Goal: Task Accomplishment & Management: Manage account settings

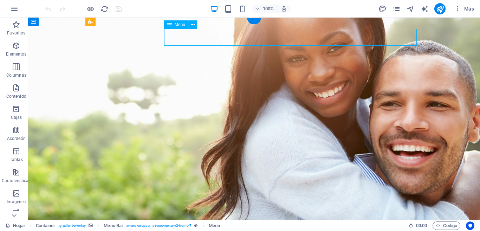
drag, startPoint x: 344, startPoint y: 36, endPoint x: 354, endPoint y: 37, distance: 10.9
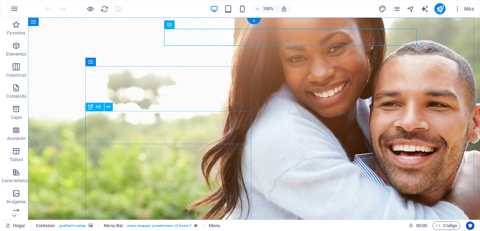
scroll to position [35, 0]
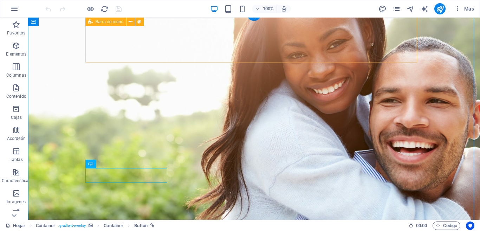
scroll to position [0, 0]
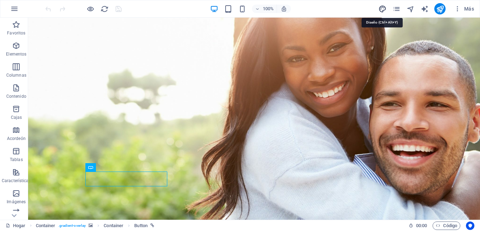
click at [381, 9] on icon "diseño" at bounding box center [383, 9] width 8 height 8
select select "px"
select select "200"
select select "px"
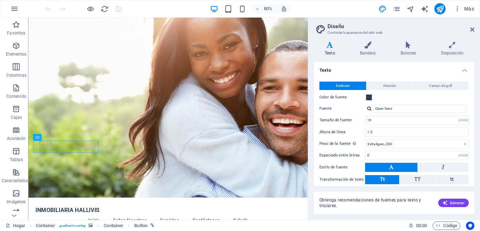
drag, startPoint x: 473, startPoint y: 110, endPoint x: 473, endPoint y: 120, distance: 9.1
click at [473, 120] on div "Texto Estándar Atrevido Campo de golf Color de fuente Fuente Open Sans Tamaño d…" at bounding box center [394, 124] width 161 height 124
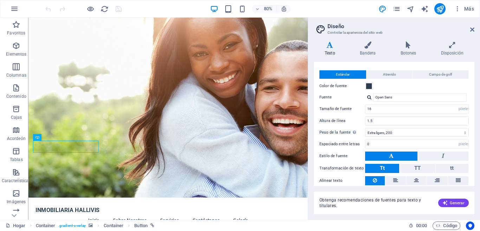
scroll to position [9, 0]
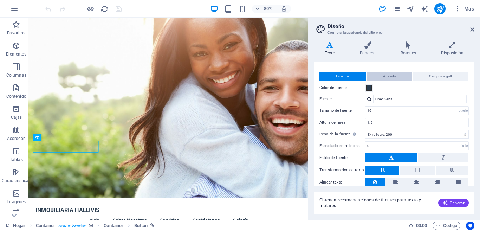
click at [390, 75] on font "Atrevido" at bounding box center [389, 76] width 13 height 4
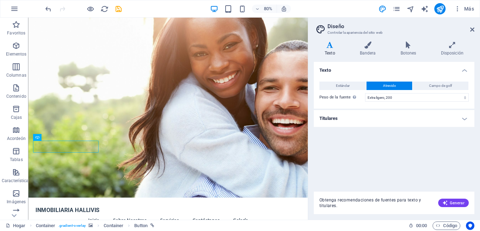
scroll to position [0, 0]
click at [450, 84] on font "Campo de golf" at bounding box center [440, 86] width 23 height 4
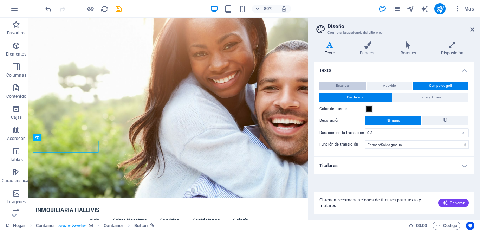
click at [347, 85] on font "Estándar" at bounding box center [343, 86] width 14 height 4
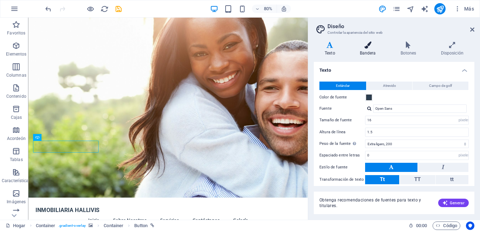
click at [369, 50] on h4 "Bandera" at bounding box center [369, 48] width 41 height 15
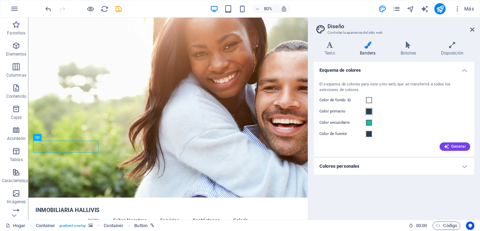
click at [369, 111] on span at bounding box center [369, 112] width 6 height 6
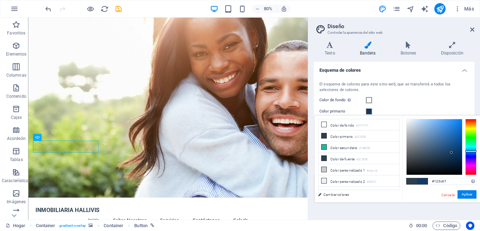
type input "#123d68"
drag, startPoint x: 432, startPoint y: 155, endPoint x: 452, endPoint y: 152, distance: 20.6
click at [452, 152] on div at bounding box center [435, 147] width 56 height 56
click at [468, 192] on button "Aplicar" at bounding box center [467, 194] width 19 height 9
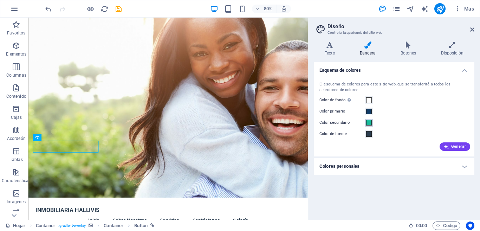
click at [369, 123] on span at bounding box center [369, 123] width 6 height 6
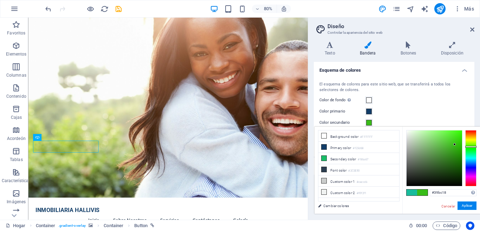
drag, startPoint x: 471, startPoint y: 155, endPoint x: 471, endPoint y: 147, distance: 8.8
click at [471, 147] on div at bounding box center [471, 147] width 11 height 2
type input "#7ecc6a"
drag, startPoint x: 454, startPoint y: 144, endPoint x: 433, endPoint y: 141, distance: 20.6
click at [433, 141] on div at bounding box center [433, 141] width 2 height 2
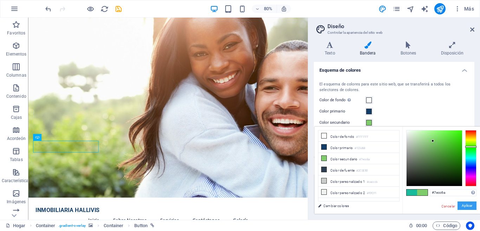
click at [466, 205] on font "Aplicar" at bounding box center [467, 206] width 11 height 4
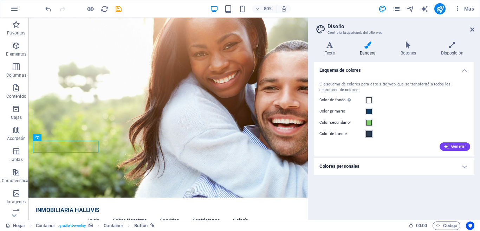
click at [368, 134] on span at bounding box center [369, 134] width 6 height 6
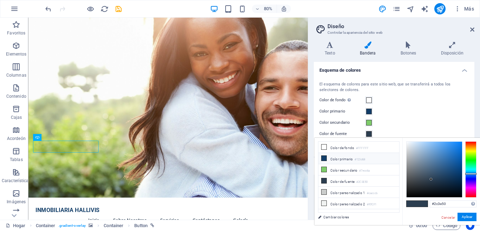
click at [348, 158] on font "Color primario" at bounding box center [342, 159] width 23 height 4
type input "#123d68"
click at [463, 216] on font "Aplicar" at bounding box center [467, 217] width 11 height 4
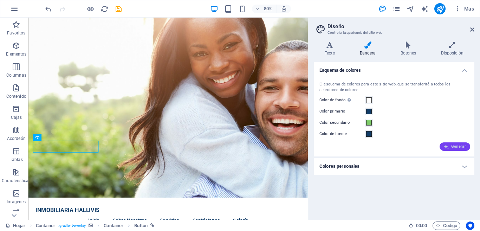
click at [455, 147] on font "Generar" at bounding box center [458, 146] width 15 height 5
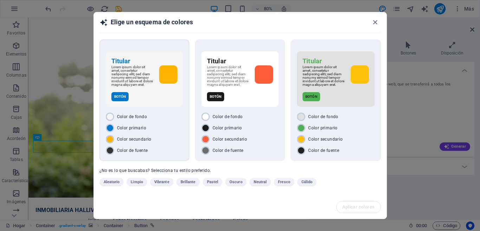
click at [125, 115] on font "Color de fondo" at bounding box center [132, 116] width 30 height 5
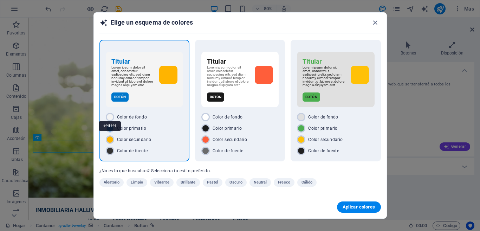
click at [108, 117] on div "#f4f4f4" at bounding box center [110, 125] width 22 height 19
click at [113, 126] on font "#f4f4f4" at bounding box center [109, 126] width 13 height 4
click at [125, 116] on font "Color de fondo" at bounding box center [132, 117] width 30 height 5
click at [125, 115] on font "Color de fondo" at bounding box center [132, 117] width 30 height 5
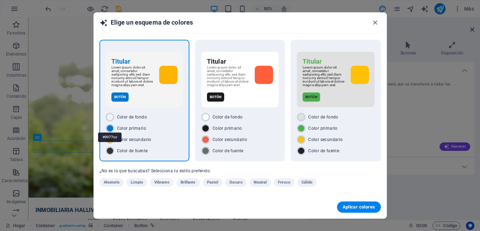
click at [110, 128] on div "#0077cc" at bounding box center [110, 137] width 24 height 19
click at [131, 139] on font "Color secundario" at bounding box center [134, 139] width 34 height 5
click at [122, 148] on font "Color de fuente" at bounding box center [132, 150] width 31 height 5
click at [109, 117] on div "#f4f4f4" at bounding box center [110, 125] width 22 height 19
click at [127, 116] on font "Color de fondo" at bounding box center [132, 117] width 30 height 5
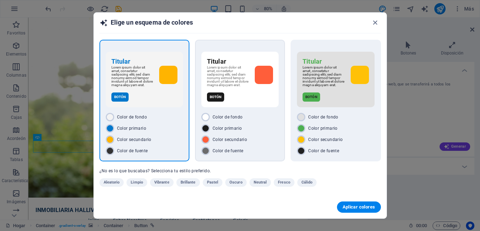
click at [264, 103] on div "Titular Lorem ipsum dolor sit amet, consetetur sadipscing elitr, sed diam nonum…" at bounding box center [239, 80] width 77 height 56
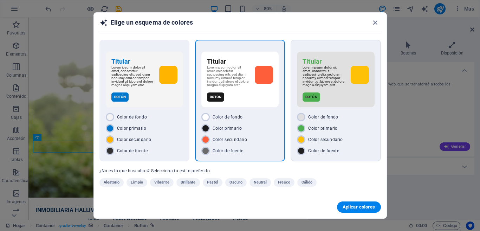
click at [354, 120] on div "Color de fondo" at bounding box center [335, 117] width 77 height 8
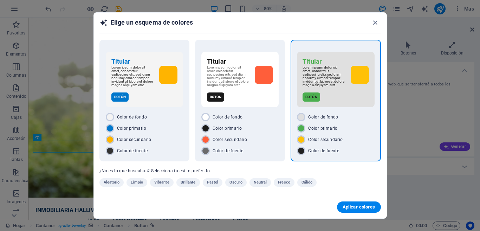
click at [311, 97] on font "Botón" at bounding box center [312, 97] width 12 height 4
click at [309, 182] on font "Cálido" at bounding box center [307, 182] width 11 height 5
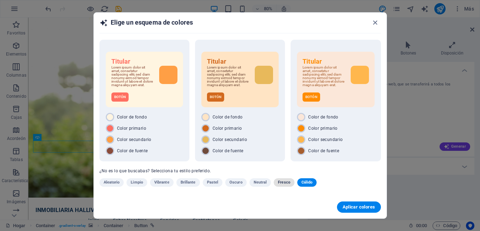
click at [283, 182] on font "Fresco" at bounding box center [284, 182] width 12 height 5
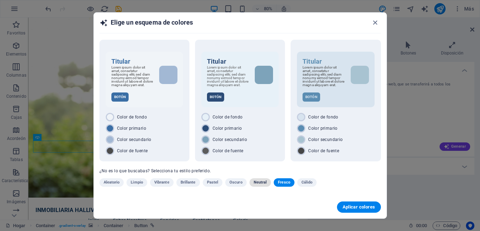
click at [256, 182] on font "Neutral" at bounding box center [260, 182] width 13 height 5
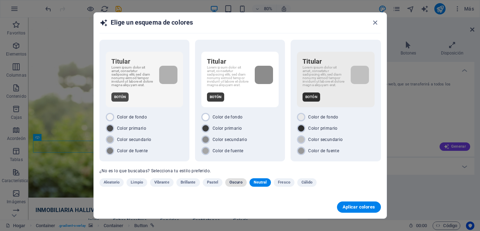
click at [238, 182] on font "Oscuro" at bounding box center [236, 182] width 13 height 5
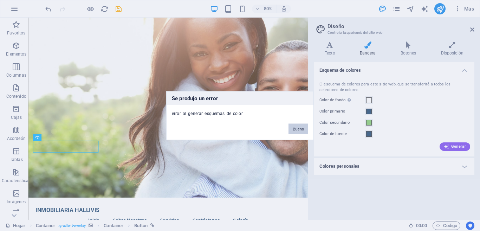
click at [300, 128] on font "Bueno" at bounding box center [298, 129] width 11 height 4
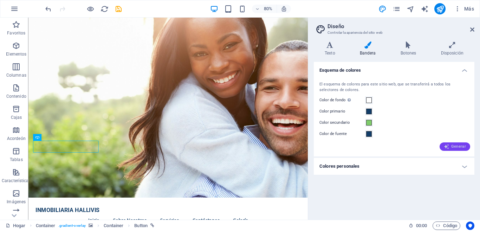
click at [453, 147] on font "Generar" at bounding box center [458, 146] width 15 height 5
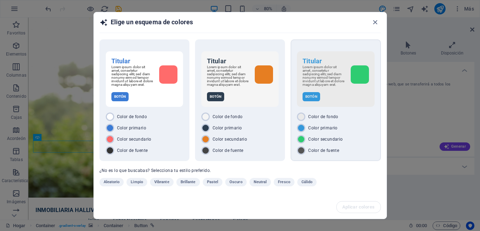
click at [347, 130] on div "Color primario" at bounding box center [335, 128] width 77 height 8
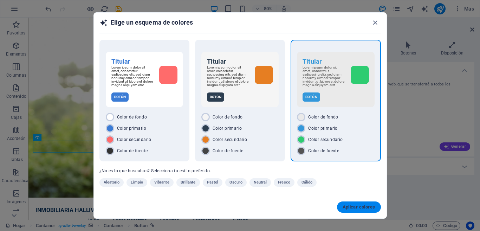
click at [361, 207] on font "Aplicar colores" at bounding box center [359, 206] width 33 height 5
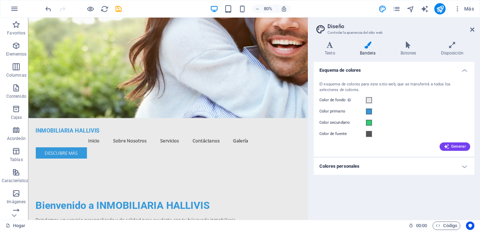
scroll to position [4, 0]
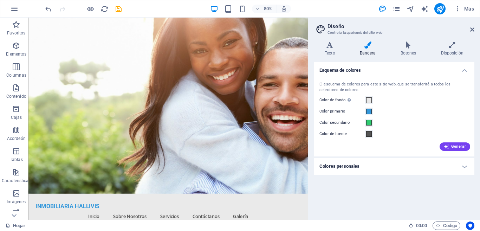
drag, startPoint x: 374, startPoint y: 189, endPoint x: 336, endPoint y: 53, distance: 141.0
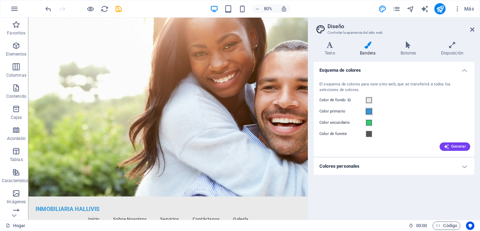
click at [368, 111] on span at bounding box center [369, 112] width 6 height 6
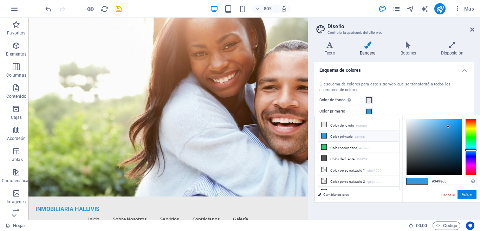
click at [344, 135] on font "Color primario" at bounding box center [342, 137] width 23 height 4
type input "#0b476f"
drag, startPoint x: 449, startPoint y: 125, endPoint x: 456, endPoint y: 150, distance: 26.3
click at [456, 150] on div at bounding box center [435, 147] width 56 height 56
click at [467, 194] on font "Aplicar" at bounding box center [467, 194] width 11 height 4
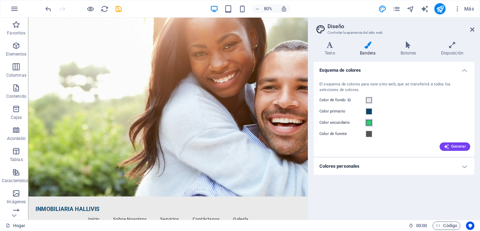
click at [371, 123] on span at bounding box center [369, 123] width 6 height 6
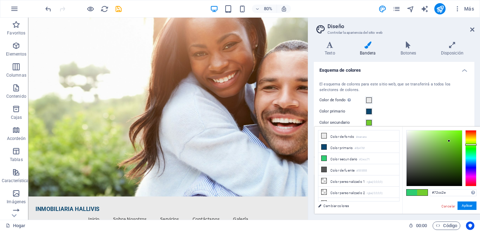
drag, startPoint x: 470, startPoint y: 151, endPoint x: 470, endPoint y: 145, distance: 6.3
click at [470, 145] on div at bounding box center [471, 158] width 11 height 56
type input "#96ee54"
drag, startPoint x: 444, startPoint y: 138, endPoint x: 442, endPoint y: 134, distance: 4.4
click at [442, 134] on div at bounding box center [442, 133] width 2 height 2
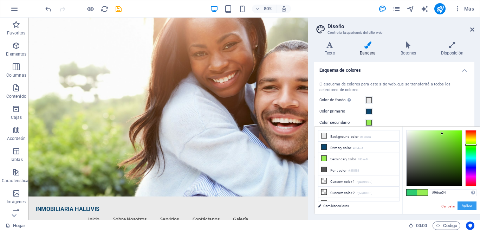
click at [463, 204] on font "Aplicar" at bounding box center [467, 206] width 11 height 4
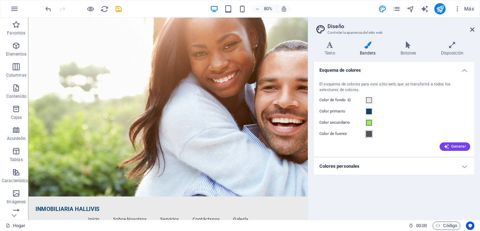
click at [367, 133] on span at bounding box center [369, 134] width 6 height 6
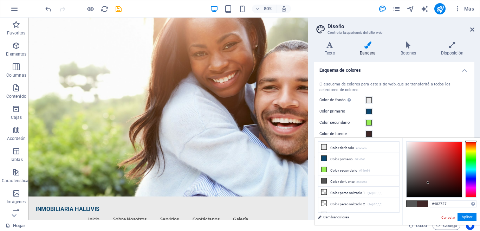
drag, startPoint x: 406, startPoint y: 178, endPoint x: 428, endPoint y: 183, distance: 23.1
click at [428, 183] on div at bounding box center [428, 182] width 2 height 2
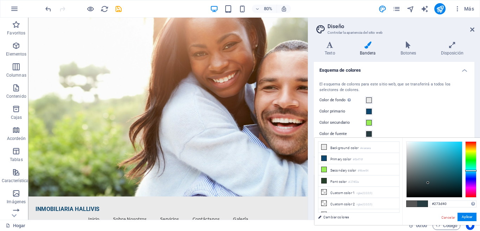
type input "#273c40"
drag, startPoint x: 473, startPoint y: 141, endPoint x: 473, endPoint y: 171, distance: 29.5
click at [473, 171] on div at bounding box center [471, 171] width 11 height 2
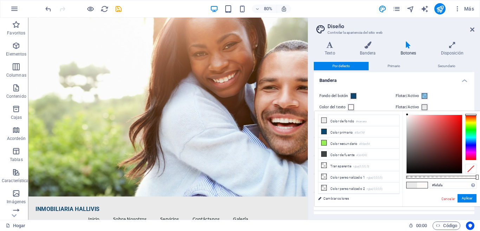
type input "#fbf7f7"
click at [408, 115] on div at bounding box center [407, 115] width 2 height 2
click at [466, 198] on font "Aplicar" at bounding box center [467, 198] width 11 height 4
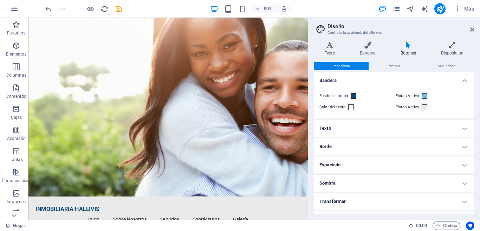
click at [463, 128] on h4 "Texto" at bounding box center [394, 128] width 161 height 17
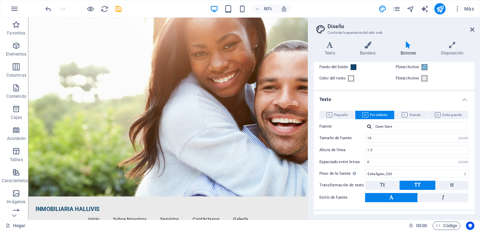
scroll to position [35, 0]
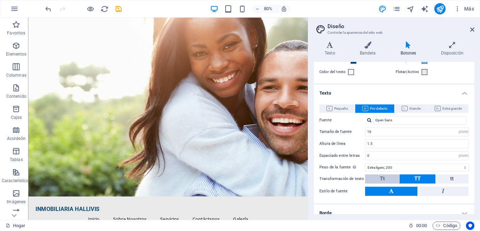
click at [385, 179] on button "Tt" at bounding box center [382, 178] width 34 height 9
click at [424, 178] on button "TT" at bounding box center [418, 178] width 36 height 9
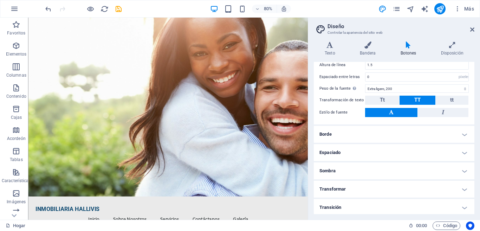
scroll to position [116, 0]
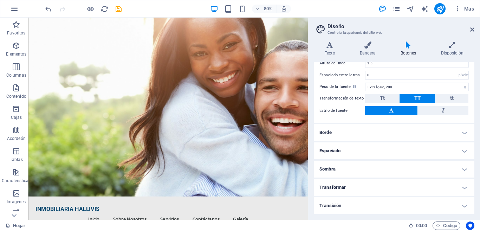
click at [459, 132] on h4 "Borde" at bounding box center [394, 132] width 161 height 17
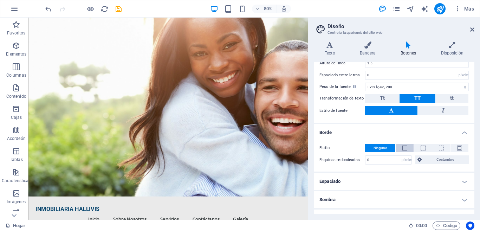
click at [407, 149] on button at bounding box center [405, 148] width 18 height 8
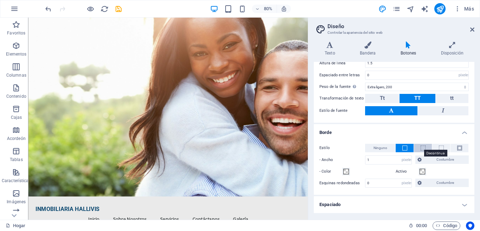
click at [422, 146] on span at bounding box center [423, 148] width 5 height 5
click at [384, 146] on font "Ninguno" at bounding box center [381, 148] width 14 height 4
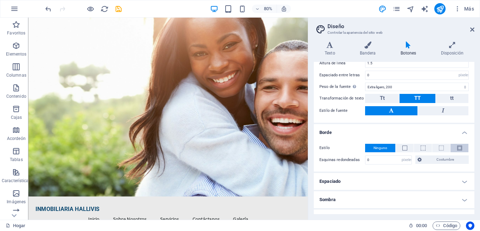
click at [461, 149] on button at bounding box center [460, 148] width 18 height 8
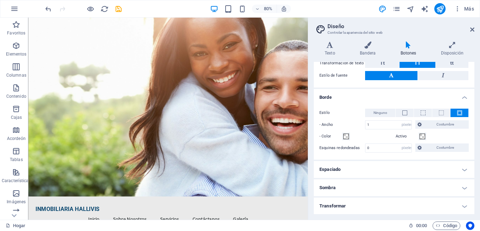
scroll to position [169, 0]
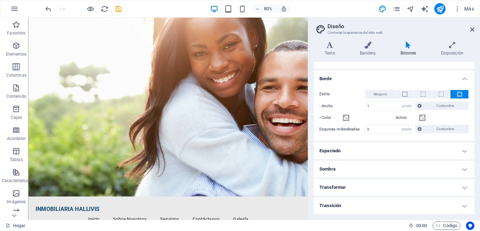
click at [394, 166] on h4 "Sombra" at bounding box center [394, 169] width 161 height 17
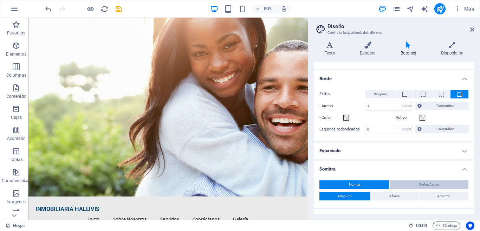
click at [419, 185] on font "Flotar/Activo" at bounding box center [429, 184] width 20 height 4
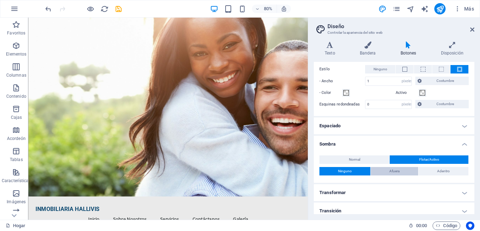
scroll to position [200, 0]
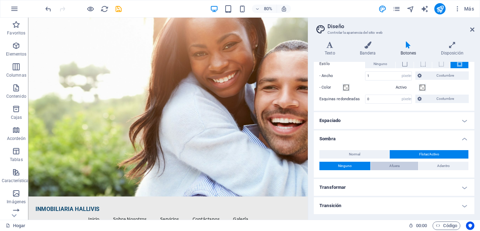
click at [407, 165] on button "Afuera" at bounding box center [394, 166] width 47 height 8
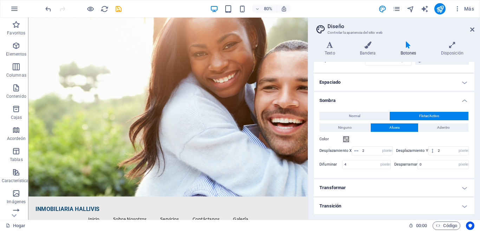
scroll to position [238, 0]
click at [346, 139] on span at bounding box center [347, 139] width 6 height 6
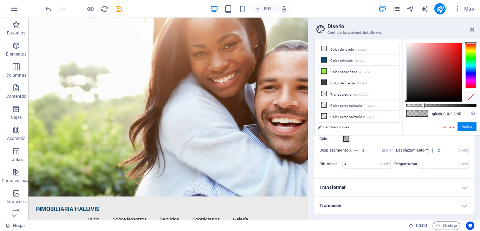
type input "rgba(0, 0, 0, 0.26)"
drag, startPoint x: 420, startPoint y: 103, endPoint x: 425, endPoint y: 104, distance: 4.6
click at [425, 104] on div at bounding box center [425, 105] width 3 height 5
drag, startPoint x: 464, startPoint y: 124, endPoint x: 404, endPoint y: 137, distance: 61.2
click at [464, 124] on button "Aplicar" at bounding box center [467, 126] width 19 height 9
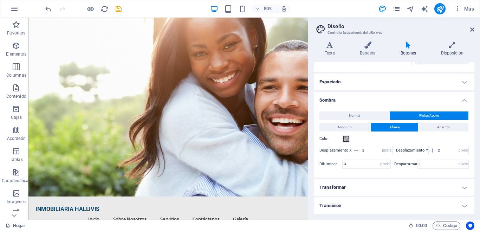
click at [458, 187] on h4 "Transformar" at bounding box center [394, 187] width 161 height 17
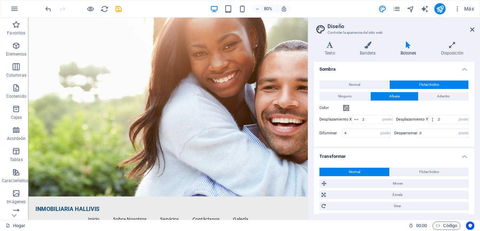
scroll to position [302, 0]
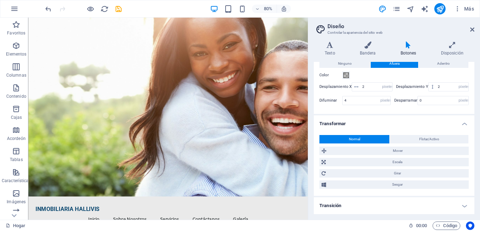
click at [363, 206] on h4 "Transición" at bounding box center [394, 205] width 161 height 17
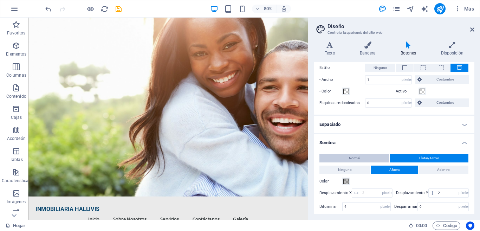
scroll to position [192, 0]
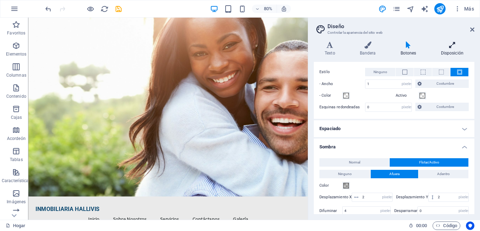
click at [451, 47] on icon at bounding box center [452, 44] width 45 height 7
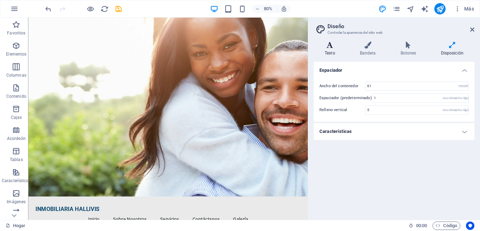
click at [328, 50] on h4 "Texto" at bounding box center [331, 48] width 35 height 15
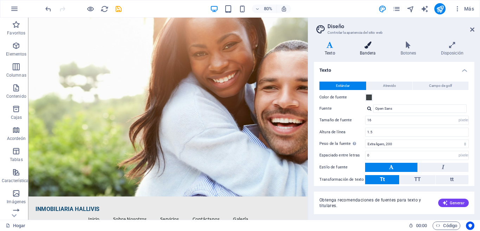
click at [368, 49] on h4 "Bandera" at bounding box center [369, 48] width 41 height 15
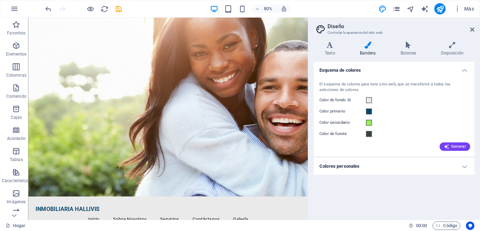
click at [396, 9] on icon "páginas" at bounding box center [397, 9] width 8 height 8
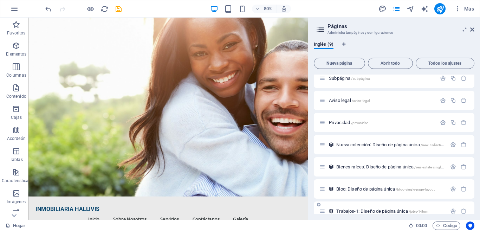
scroll to position [0, 0]
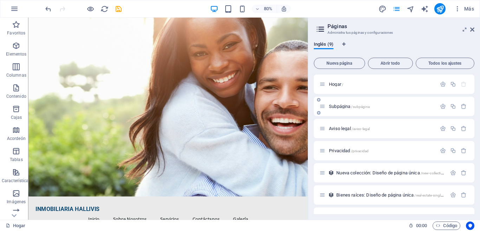
click at [368, 105] on font "/subpágina" at bounding box center [360, 107] width 18 height 4
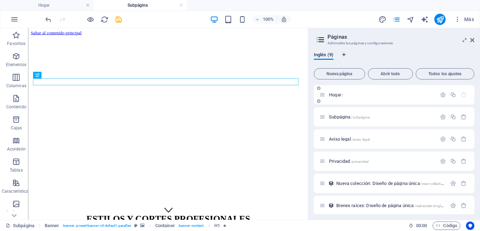
click at [336, 95] on font "Hogar" at bounding box center [335, 94] width 12 height 5
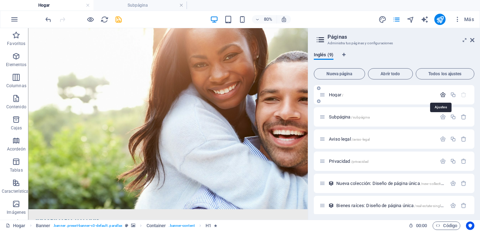
click at [440, 96] on icon "button" at bounding box center [443, 95] width 6 height 6
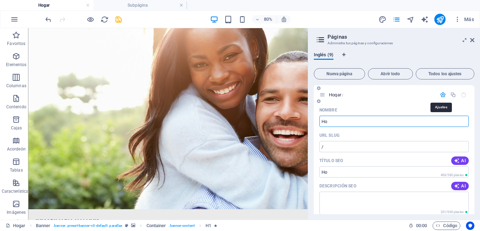
type input "H"
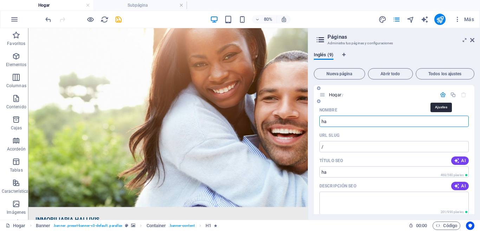
type input "hal"
type input "/ha"
type input "hallivis"
type input "/hallivis"
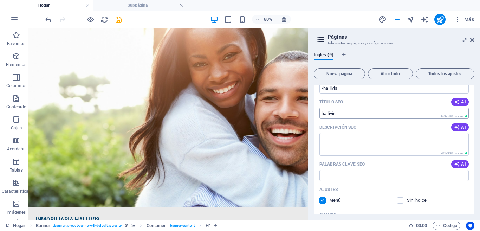
scroll to position [70, 0]
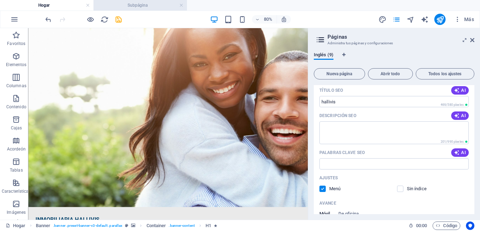
type input "hallivis"
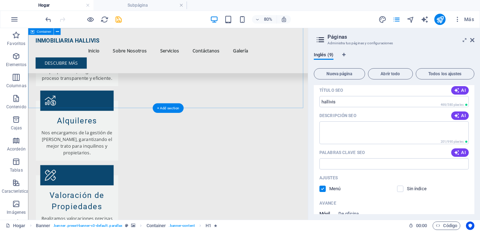
scroll to position [961, 0]
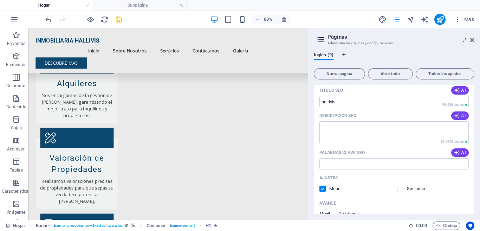
click at [461, 115] on font "AI" at bounding box center [463, 115] width 5 height 5
type textarea "Discover your dream property with INMOBILIARIA HALLIVIS! Personalized real esta…"
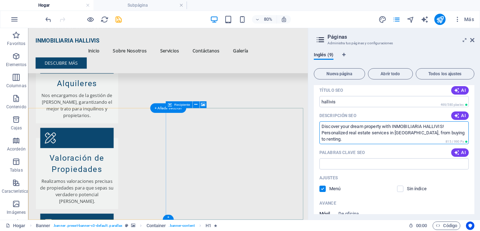
drag, startPoint x: 484, startPoint y: 160, endPoint x: 355, endPoint y: 141, distance: 130.0
drag, startPoint x: 432, startPoint y: 131, endPoint x: 314, endPoint y: 127, distance: 118.6
click at [314, 127] on div "Nombre hallivis ​ URL SLUG /hallivis ​ Título SEO AI ​ 469/580 píxeles Descripc…" at bounding box center [394, 185] width 161 height 303
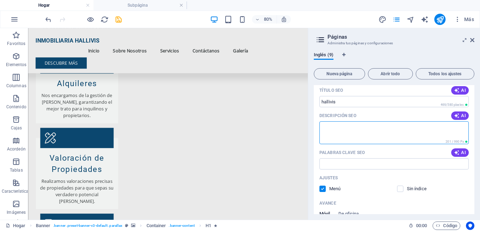
paste textarea "¡Descubre la propiedad de tus sueños con INMOBILIARIA HALLIVIS! Servicios inmob…"
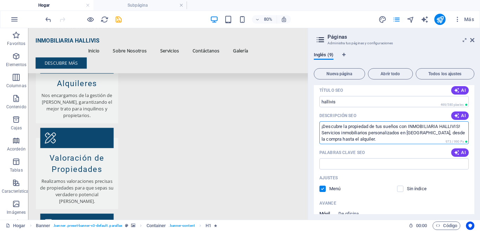
click at [421, 131] on textarea "¡Descubre la propiedad de tus sueños con INMOBILIARIA HALLIVIS! Servicios inmob…" at bounding box center [394, 132] width 149 height 23
click at [348, 139] on textarea "¡Descubre la propiedad de tus sueños con INMOBILIARIA HALLIVIS! Servicios inmob…" at bounding box center [394, 132] width 149 height 23
type textarea "¡Descubre la propiedad de tus sueños con INMOBILIARIA HALLIVIS! Servicios inmob…"
click at [373, 163] on input "Palabras clave SEO" at bounding box center [394, 163] width 149 height 11
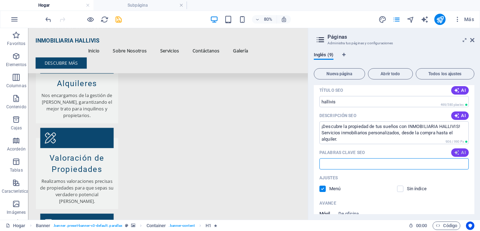
click at [458, 150] on icon "button" at bounding box center [457, 153] width 6 height 6
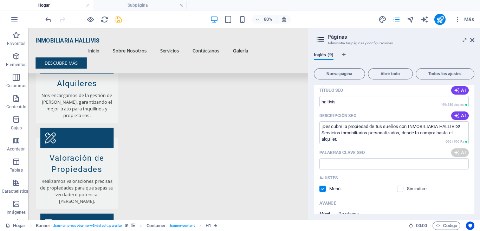
type input "real estate services, personalized property search, property valuation, buying …"
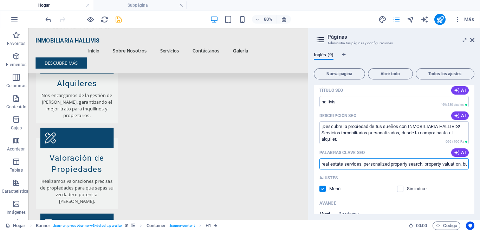
scroll to position [0, 159]
drag, startPoint x: 320, startPoint y: 163, endPoint x: 480, endPoint y: 177, distance: 160.5
click at [480, 177] on div "Inglés (9) Nueva página Abrir todo Todos los ajustes Hogar /hallivis Nombre hal…" at bounding box center [394, 132] width 172 height 173
click at [459, 163] on input "real estate services, personalized property search, property valuation, buying …" at bounding box center [394, 163] width 149 height 11
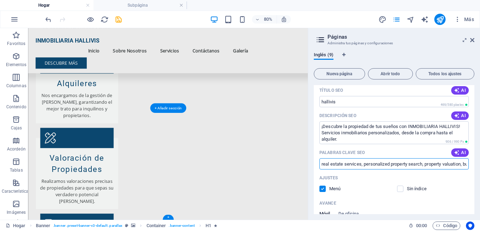
drag, startPoint x: 494, startPoint y: 191, endPoint x: 342, endPoint y: 184, distance: 152.4
click at [339, 163] on input "real estate services, personalized property search, property valuation, buying …" at bounding box center [394, 163] width 149 height 11
drag, startPoint x: 321, startPoint y: 164, endPoint x: 480, endPoint y: 168, distance: 158.6
click at [480, 168] on div "Inglés (9) Nueva página Abrir todo Todos los ajustes Hogar /hallivis Nombre hal…" at bounding box center [394, 132] width 172 height 173
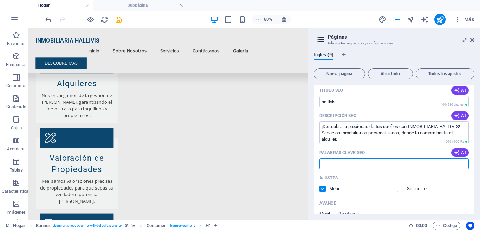
scroll to position [0, 0]
paste input "Servicios inmobiliarios, búsqueda personalizada de propiedades, valoración de p…"
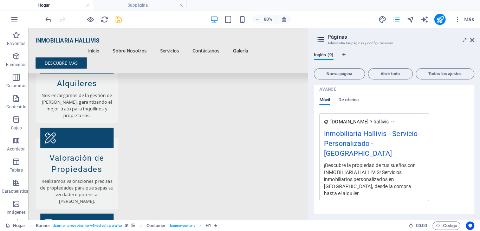
scroll to position [219, 0]
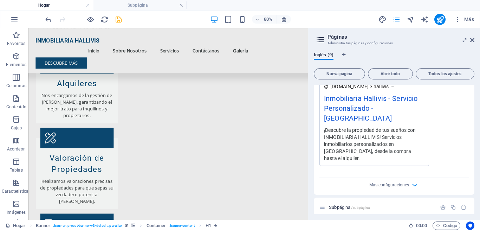
type input "Servicios inmobiliarios, búsqueda personalizada de propiedades, valoración de p…"
click at [392, 135] on font "¡Descubre la propiedad de tus sueños con INMOBILIARIA HALLIVIS! Servicios inmob…" at bounding box center [370, 144] width 92 height 34
click at [407, 133] on font "¡Descubre la propiedad de tus sueños con INMOBILIARIA HALLIVIS! Servicios inmob…" at bounding box center [370, 144] width 92 height 34
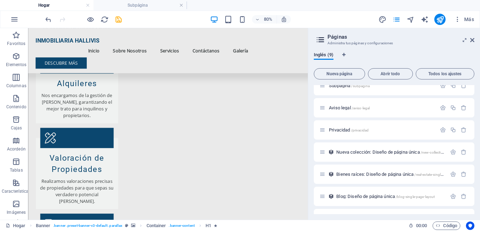
scroll to position [363, 0]
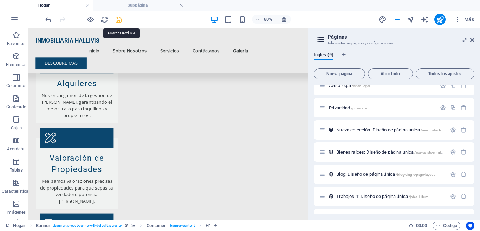
click at [118, 20] on icon "ahorrar" at bounding box center [119, 19] width 8 height 8
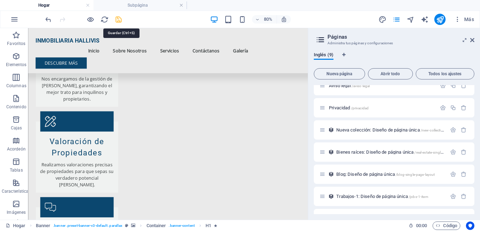
checkbox input "false"
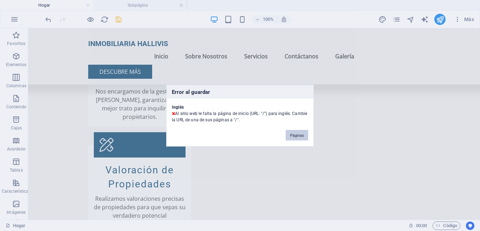
click at [297, 135] on font "Páginas" at bounding box center [297, 135] width 14 height 4
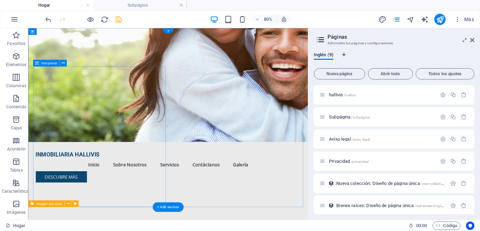
scroll to position [0, 0]
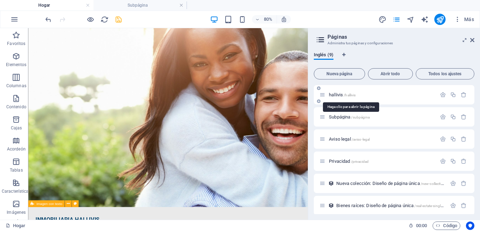
click at [338, 94] on font "hallivis" at bounding box center [336, 94] width 14 height 5
click at [353, 96] on font "/hallivis" at bounding box center [350, 95] width 12 height 4
click at [441, 94] on icon "button" at bounding box center [443, 95] width 6 height 6
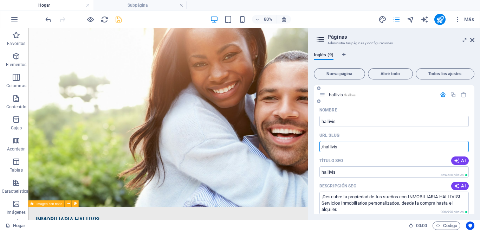
click at [322, 147] on input "/hallivis" at bounding box center [394, 146] width 149 height 11
click at [332, 147] on input "wwwhallivis" at bounding box center [394, 146] width 149 height 11
click at [352, 147] on input "wwwhallivis" at bounding box center [394, 146] width 149 height 11
click at [332, 148] on input "wwwhallivis" at bounding box center [394, 146] width 149 height 11
type input "w"
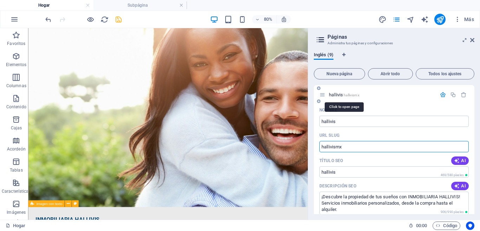
type input "hallivismx"
click at [349, 95] on span "hallivismx" at bounding box center [351, 95] width 15 height 4
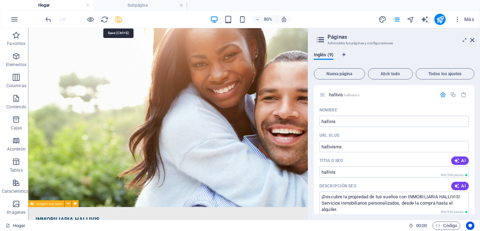
click at [120, 18] on icon "ahorrar" at bounding box center [119, 19] width 8 height 8
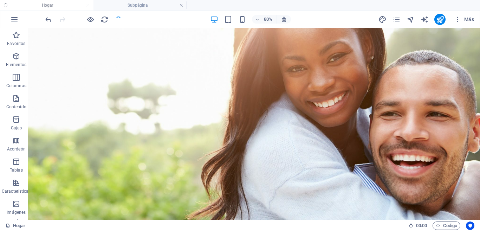
checkbox input "false"
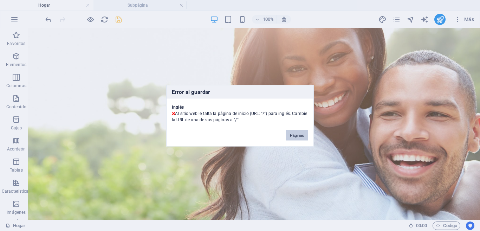
click at [301, 137] on font "Páginas" at bounding box center [297, 135] width 14 height 4
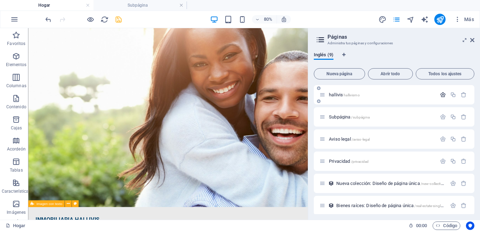
click at [440, 95] on icon "button" at bounding box center [443, 95] width 6 height 6
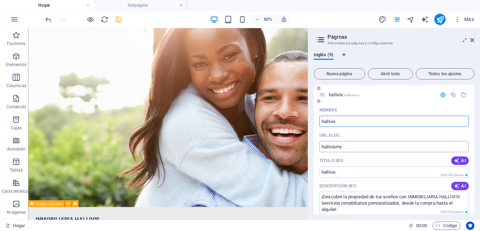
click at [343, 148] on input "hallivismx" at bounding box center [394, 146] width 149 height 11
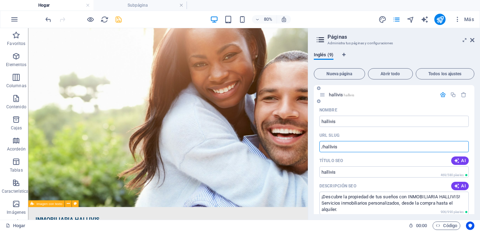
type input "/hallivis"
click at [118, 19] on icon "ahorrar" at bounding box center [119, 19] width 8 height 8
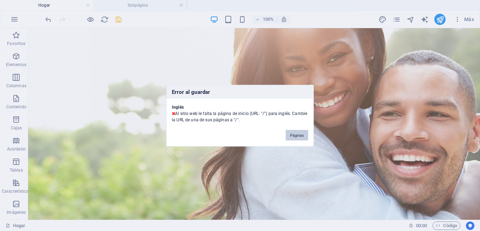
click at [295, 132] on button "Páginas" at bounding box center [297, 135] width 23 height 11
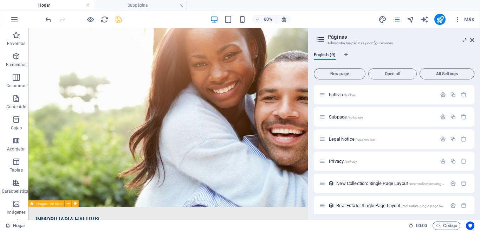
click at [364, 162] on figure at bounding box center [203, 140] width 350 height 224
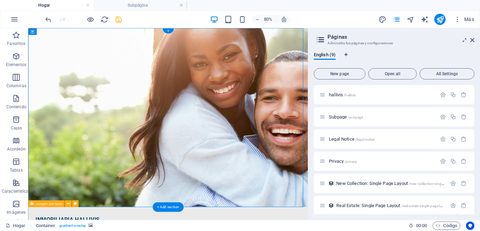
click at [365, 162] on figure at bounding box center [203, 140] width 350 height 224
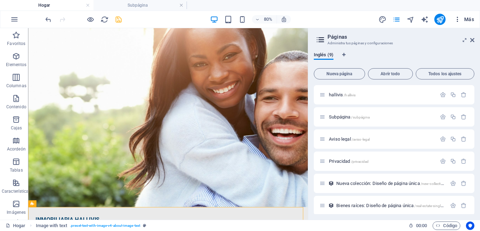
click at [456, 20] on icon "button" at bounding box center [457, 19] width 7 height 7
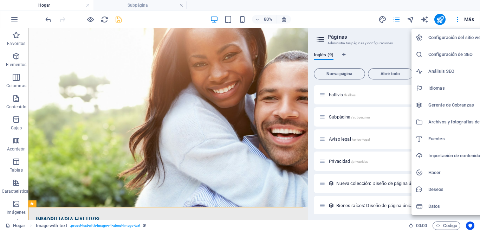
click at [121, 19] on div at bounding box center [240, 115] width 480 height 231
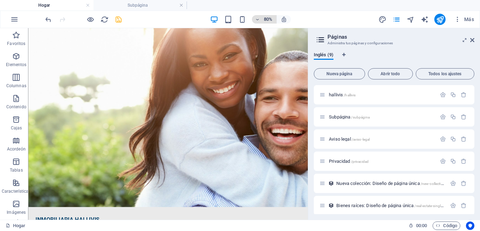
click at [259, 21] on icon "button" at bounding box center [257, 19] width 5 height 5
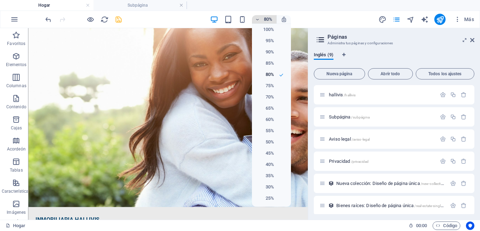
click at [259, 21] on div at bounding box center [240, 115] width 480 height 231
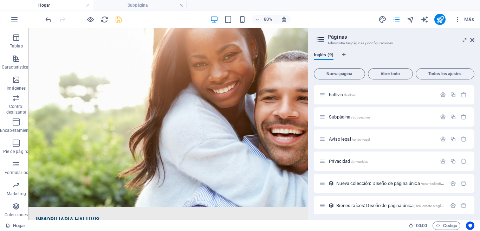
scroll to position [125, 0]
click at [62, 7] on h4 "Hogar" at bounding box center [47, 5] width 94 height 8
click at [55, 4] on h4 "Hogar" at bounding box center [47, 5] width 94 height 8
click at [140, 6] on font "Subpágina" at bounding box center [138, 5] width 20 height 5
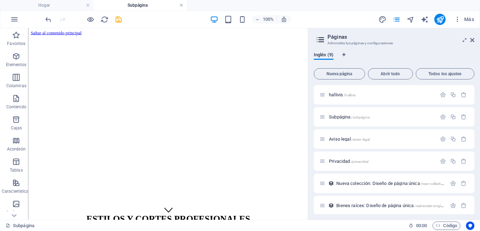
click at [181, 5] on link at bounding box center [181, 5] width 4 height 7
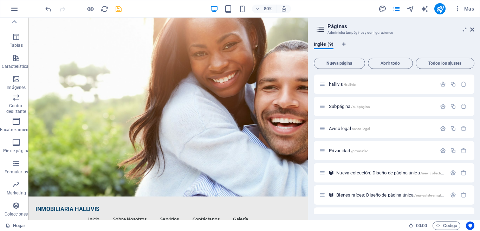
scroll to position [114, 0]
click at [117, 9] on icon "ahorrar" at bounding box center [119, 9] width 8 height 8
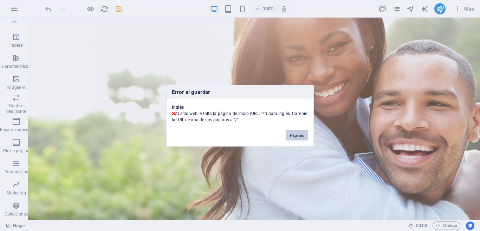
drag, startPoint x: 296, startPoint y: 136, endPoint x: 322, endPoint y: 136, distance: 26.4
click at [296, 136] on font "Páginas" at bounding box center [297, 135] width 14 height 4
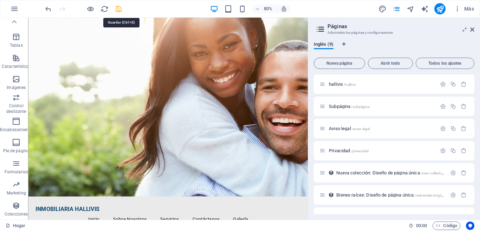
click at [120, 9] on icon "ahorrar" at bounding box center [119, 9] width 8 height 8
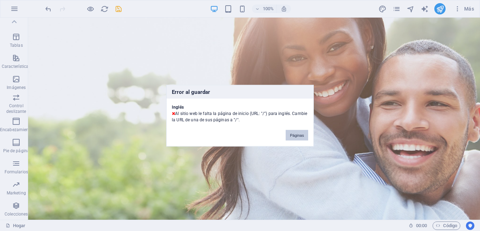
click at [299, 137] on button "Páginas" at bounding box center [297, 135] width 23 height 11
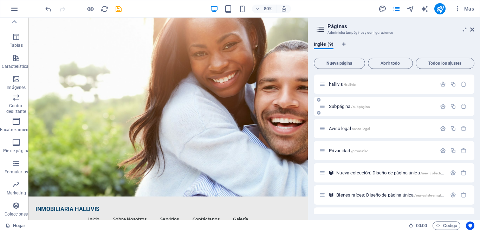
click at [369, 108] on font "/subpágina" at bounding box center [360, 107] width 18 height 4
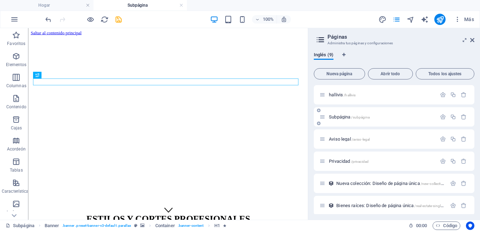
scroll to position [0, 0]
click at [462, 117] on icon "button" at bounding box center [464, 117] width 6 height 6
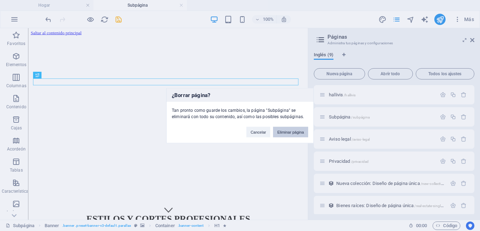
drag, startPoint x: 291, startPoint y: 132, endPoint x: 264, endPoint y: 112, distance: 33.8
click at [291, 132] on font "Eliminar página" at bounding box center [290, 132] width 27 height 4
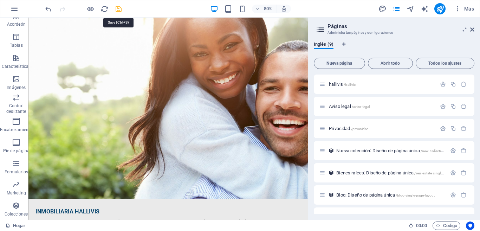
click at [120, 7] on icon "ahorrar" at bounding box center [119, 9] width 8 height 8
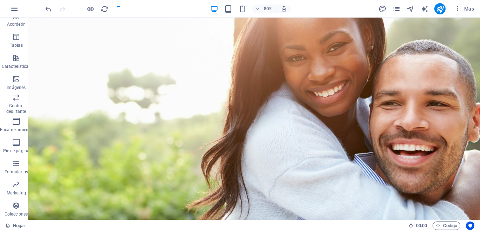
checkbox input "false"
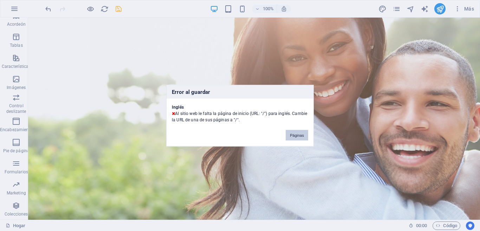
click at [296, 135] on font "Páginas" at bounding box center [297, 135] width 14 height 4
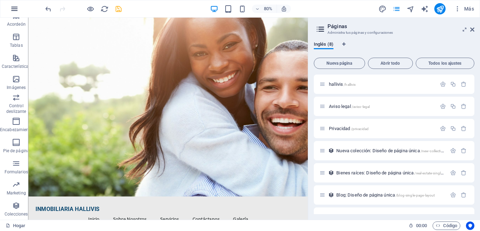
click at [14, 8] on icon "button" at bounding box center [14, 9] width 8 height 8
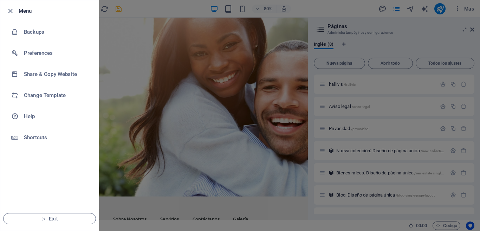
click at [166, 152] on div at bounding box center [240, 115] width 480 height 231
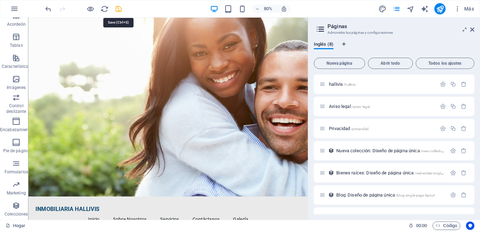
click at [115, 7] on icon "ahorrar" at bounding box center [119, 9] width 8 height 8
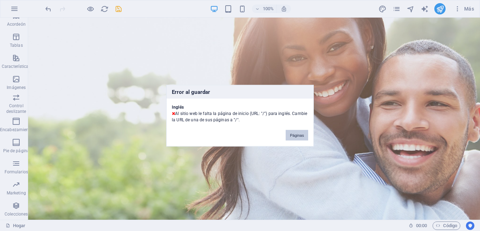
click at [296, 136] on font "Páginas" at bounding box center [297, 135] width 14 height 4
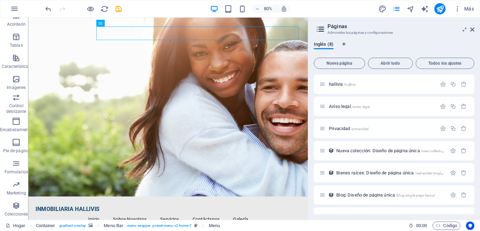
click at [321, 29] on icon at bounding box center [320, 29] width 11 height 10
click at [334, 83] on font "hallivis" at bounding box center [336, 84] width 14 height 5
click at [342, 84] on font "hallivis" at bounding box center [336, 84] width 14 height 5
click at [337, 84] on font "hallivis" at bounding box center [336, 84] width 14 height 5
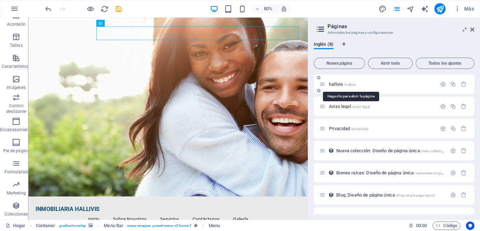
click at [337, 84] on font "hallivis" at bounding box center [336, 84] width 14 height 5
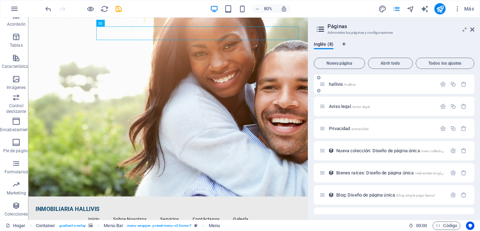
click at [440, 87] on div at bounding box center [453, 85] width 31 height 8
click at [442, 83] on icon "button" at bounding box center [443, 84] width 6 height 6
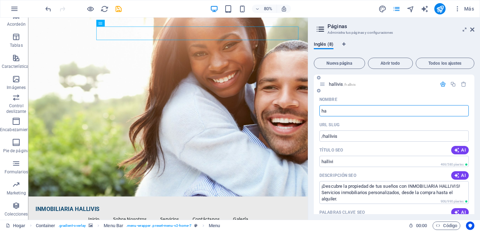
type input "h"
type input "/hallivi"
type input "/"
type input "ini"
type input "/ini"
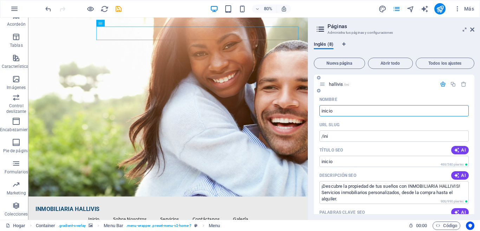
type input "inicio"
type input "/inicio"
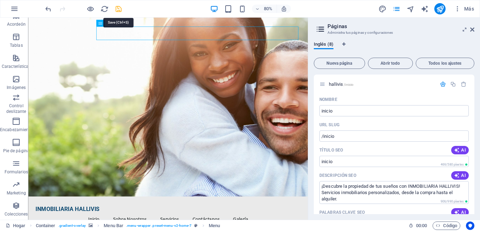
click at [118, 10] on icon "ahorrar" at bounding box center [119, 9] width 8 height 8
checkbox input "false"
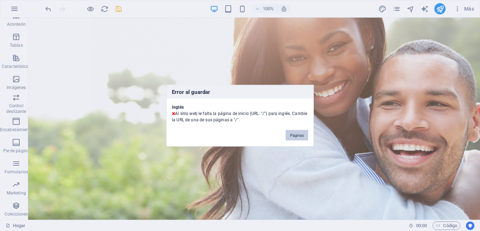
click at [297, 137] on font "Páginas" at bounding box center [297, 135] width 14 height 4
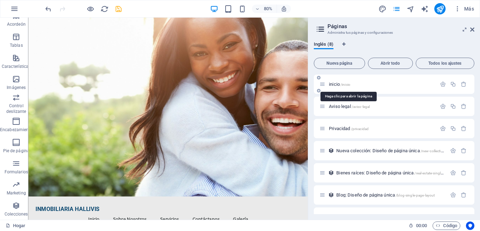
click at [333, 83] on font "inicio" at bounding box center [334, 84] width 11 height 5
click at [441, 85] on icon "button" at bounding box center [443, 84] width 6 height 6
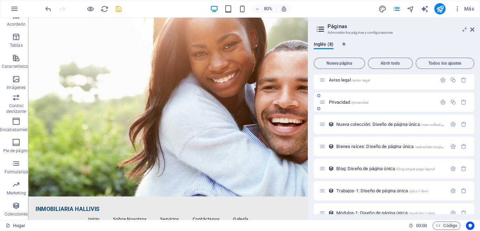
scroll to position [331, 0]
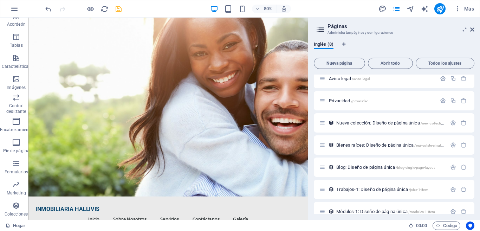
click at [120, 10] on icon "ahorrar" at bounding box center [119, 9] width 8 height 8
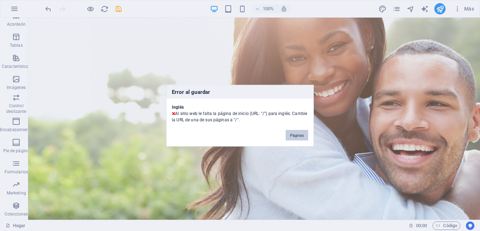
drag, startPoint x: 297, startPoint y: 135, endPoint x: 282, endPoint y: 101, distance: 38.1
click at [297, 135] on font "Páginas" at bounding box center [297, 135] width 14 height 4
